Goal: Information Seeking & Learning: Learn about a topic

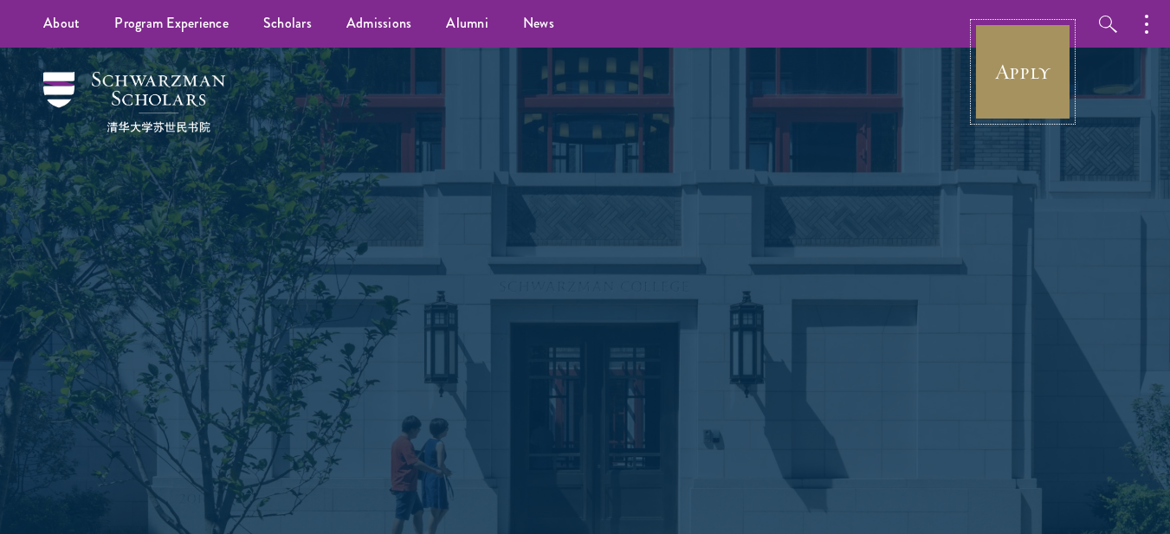
click at [1040, 64] on link "Apply" at bounding box center [1022, 71] width 97 height 97
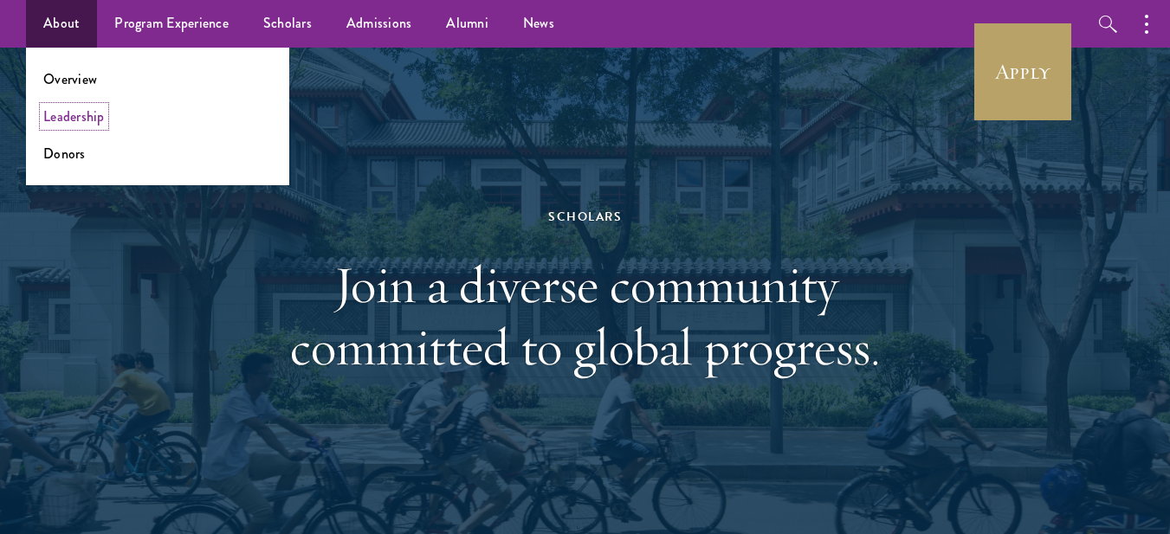
click at [84, 117] on link "Leadership" at bounding box center [73, 117] width 61 height 20
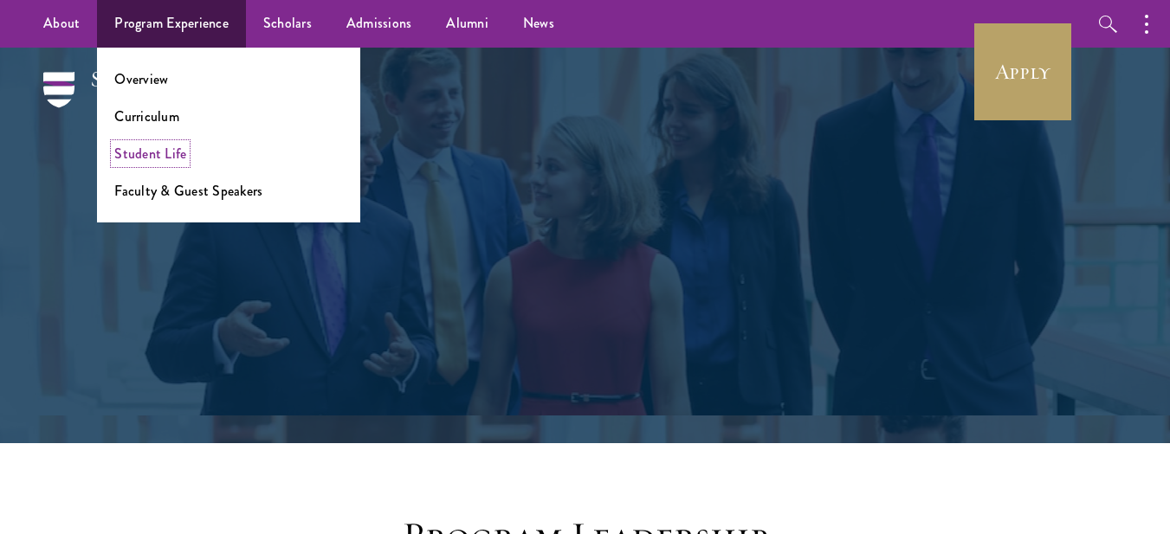
click at [158, 148] on link "Student Life" at bounding box center [150, 154] width 72 height 20
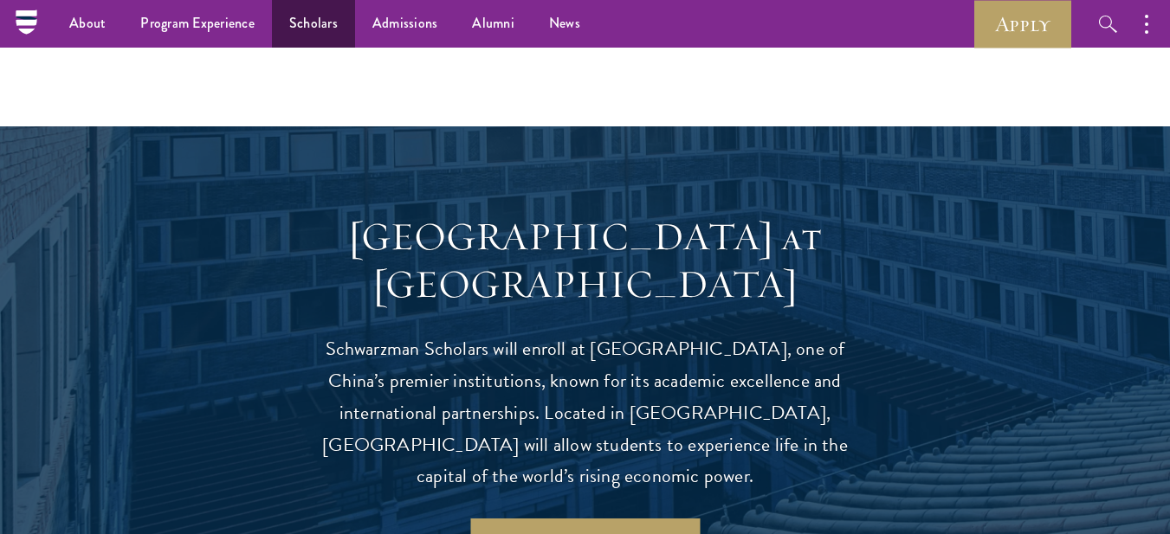
scroll to position [1472, 0]
